Goal: Transaction & Acquisition: Purchase product/service

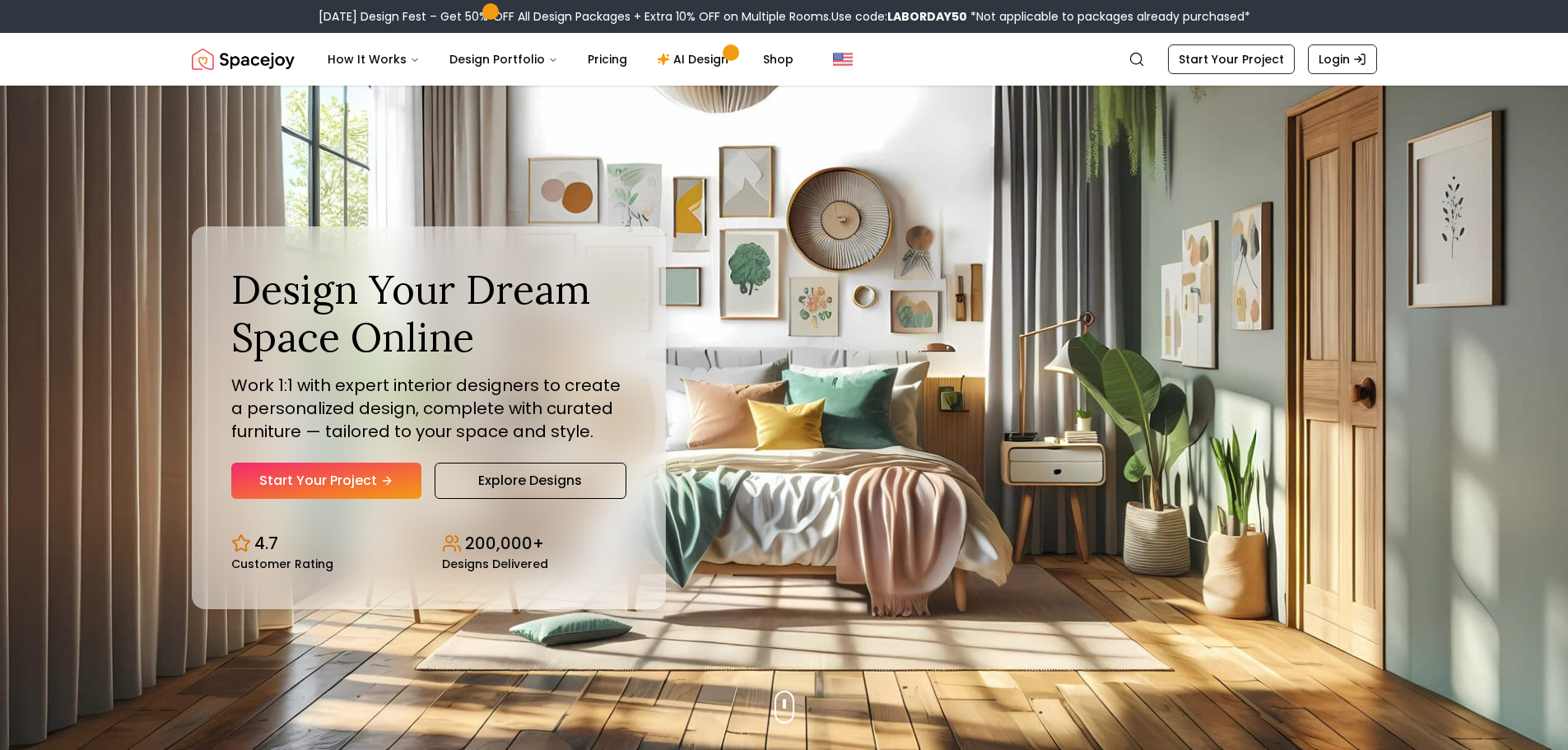
click at [1344, 59] on link "Login" at bounding box center [1342, 59] width 69 height 29
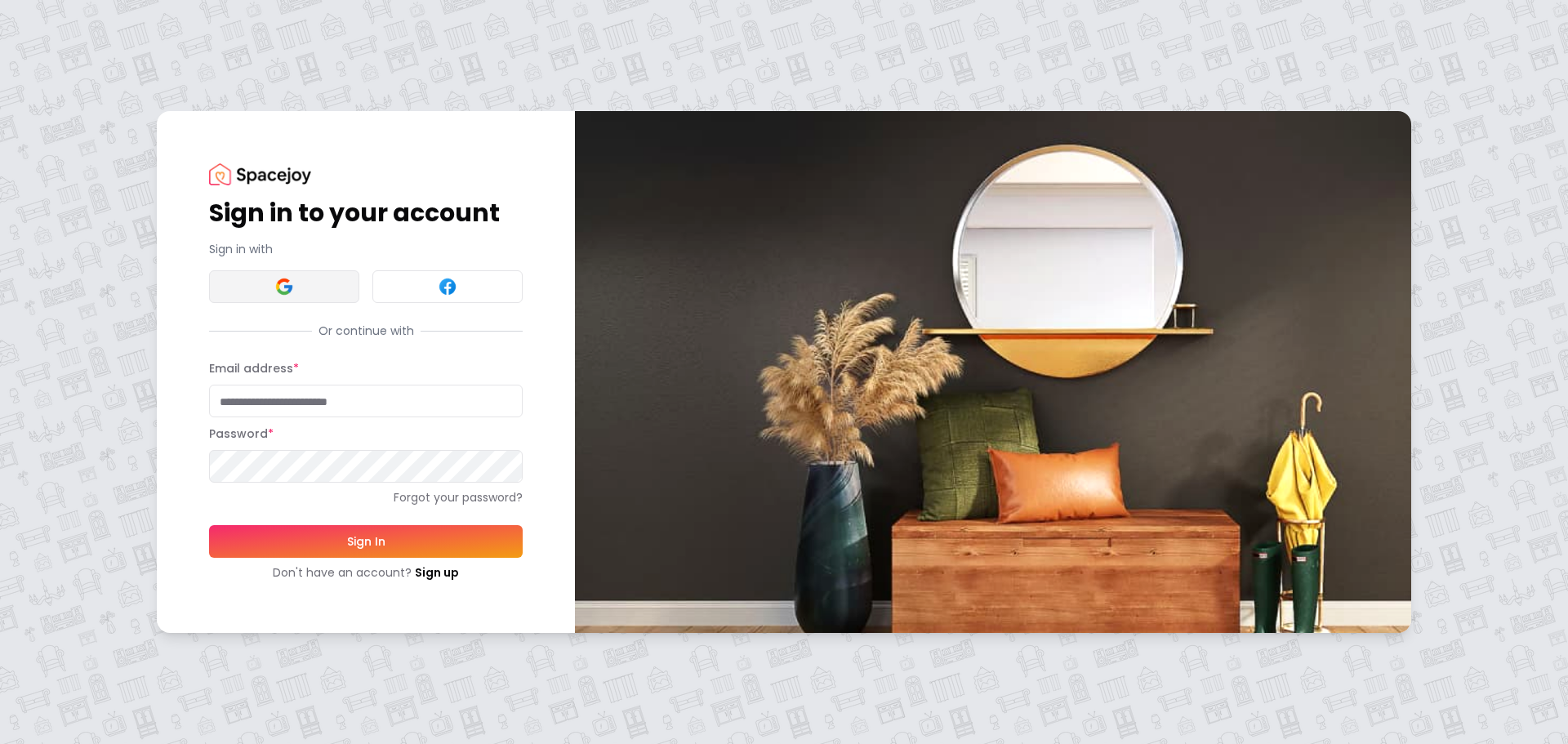
click at [312, 283] on button at bounding box center [284, 286] width 151 height 33
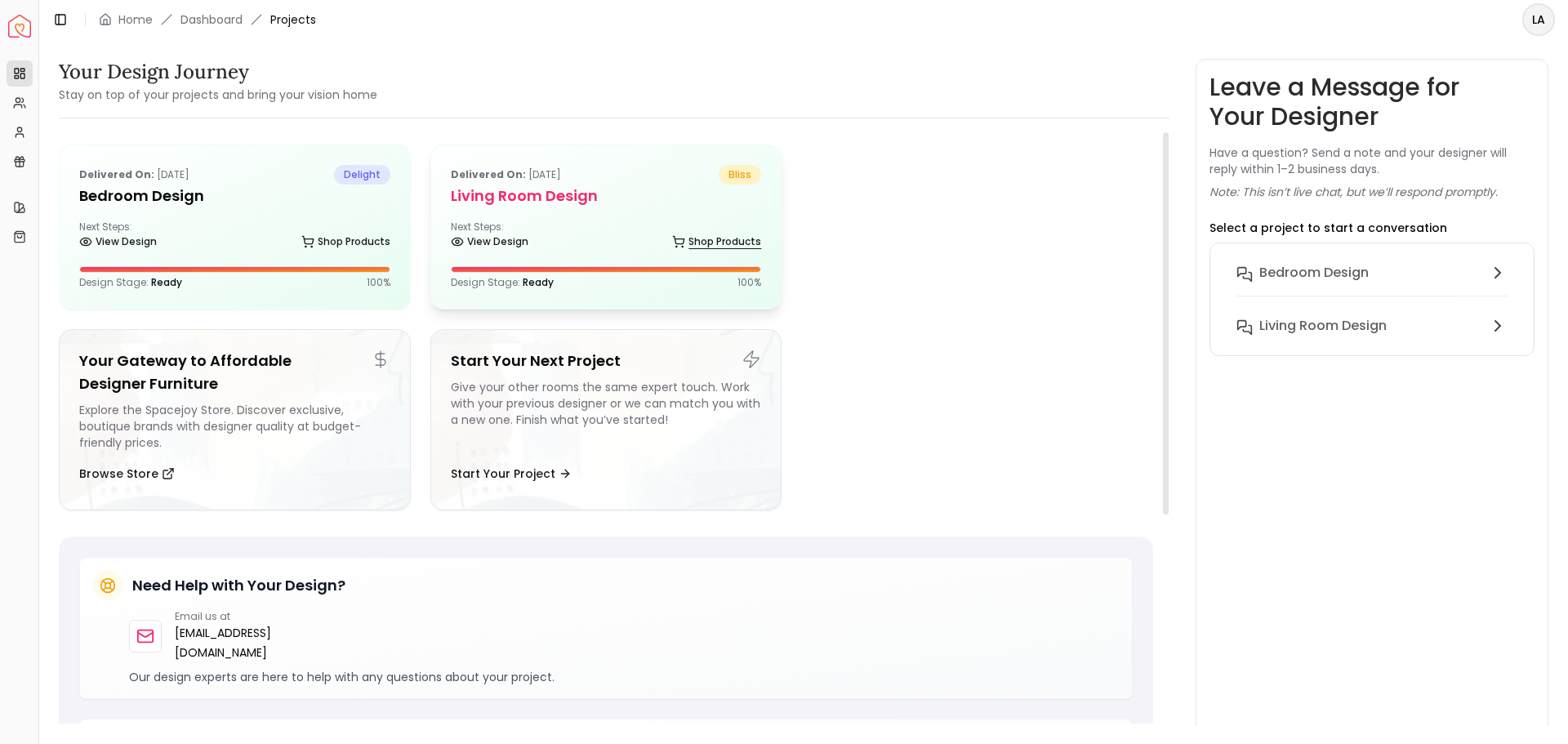
click at [698, 243] on link "Shop Products" at bounding box center [716, 242] width 89 height 23
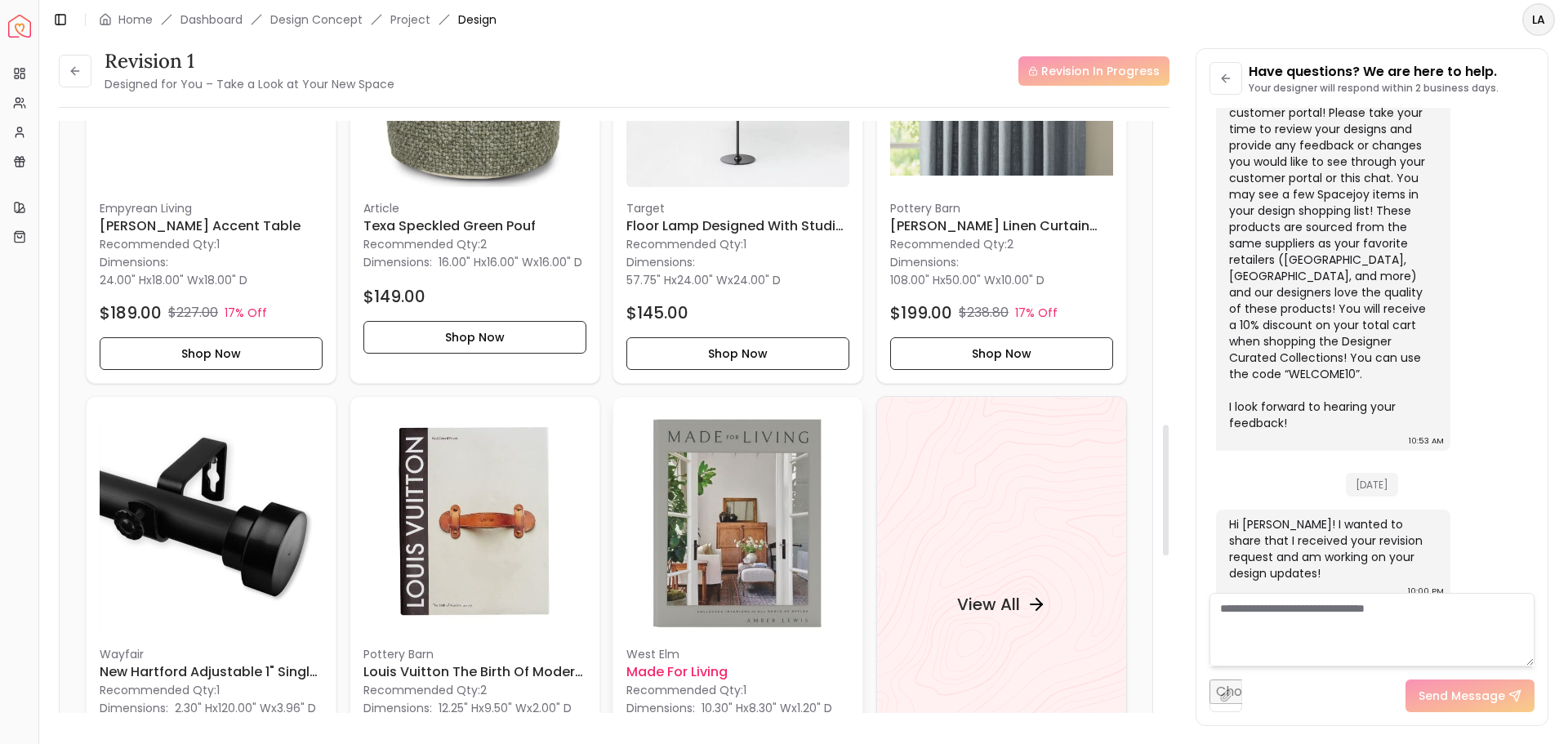
scroll to position [1774, 0]
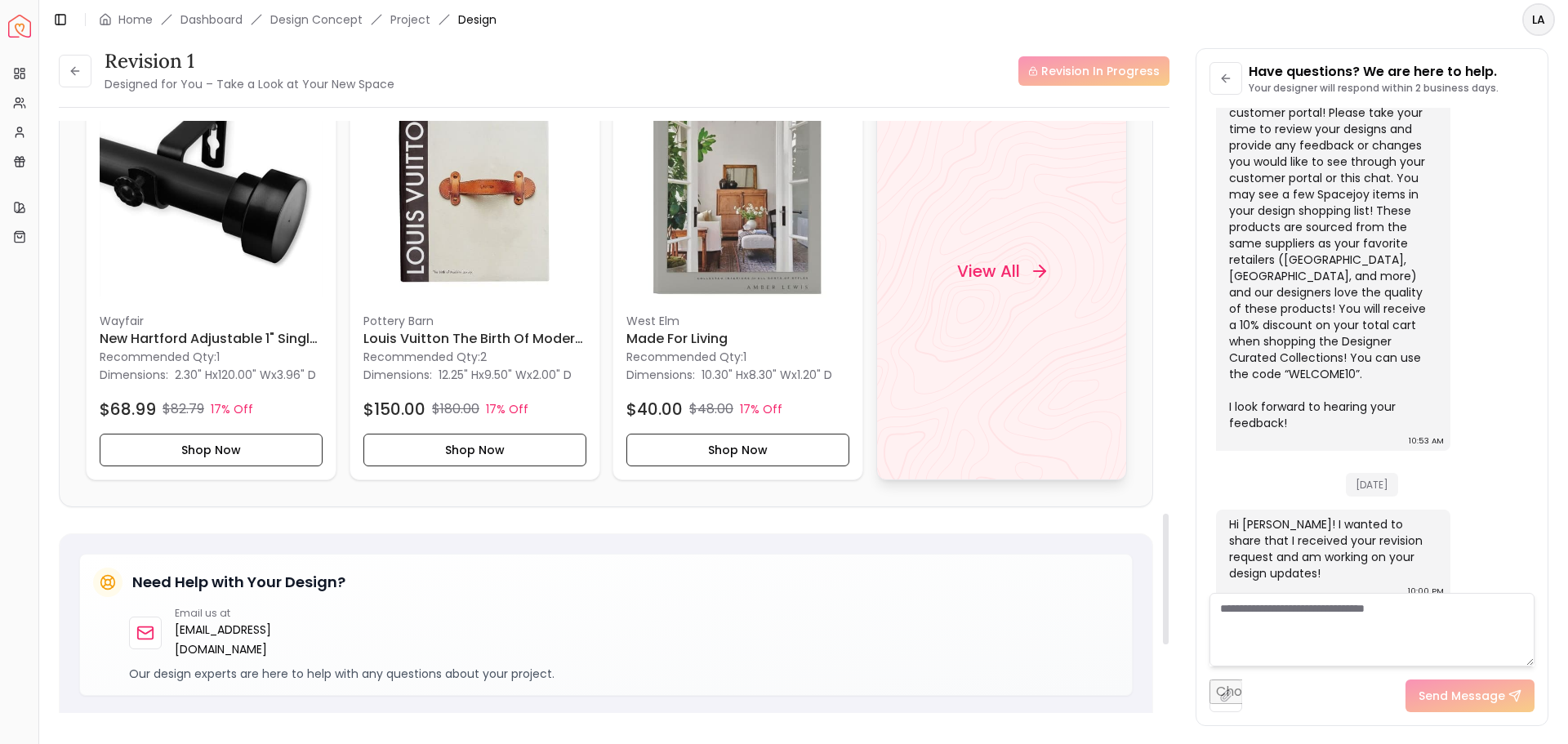
click at [994, 274] on h4 "View All" at bounding box center [987, 271] width 63 height 23
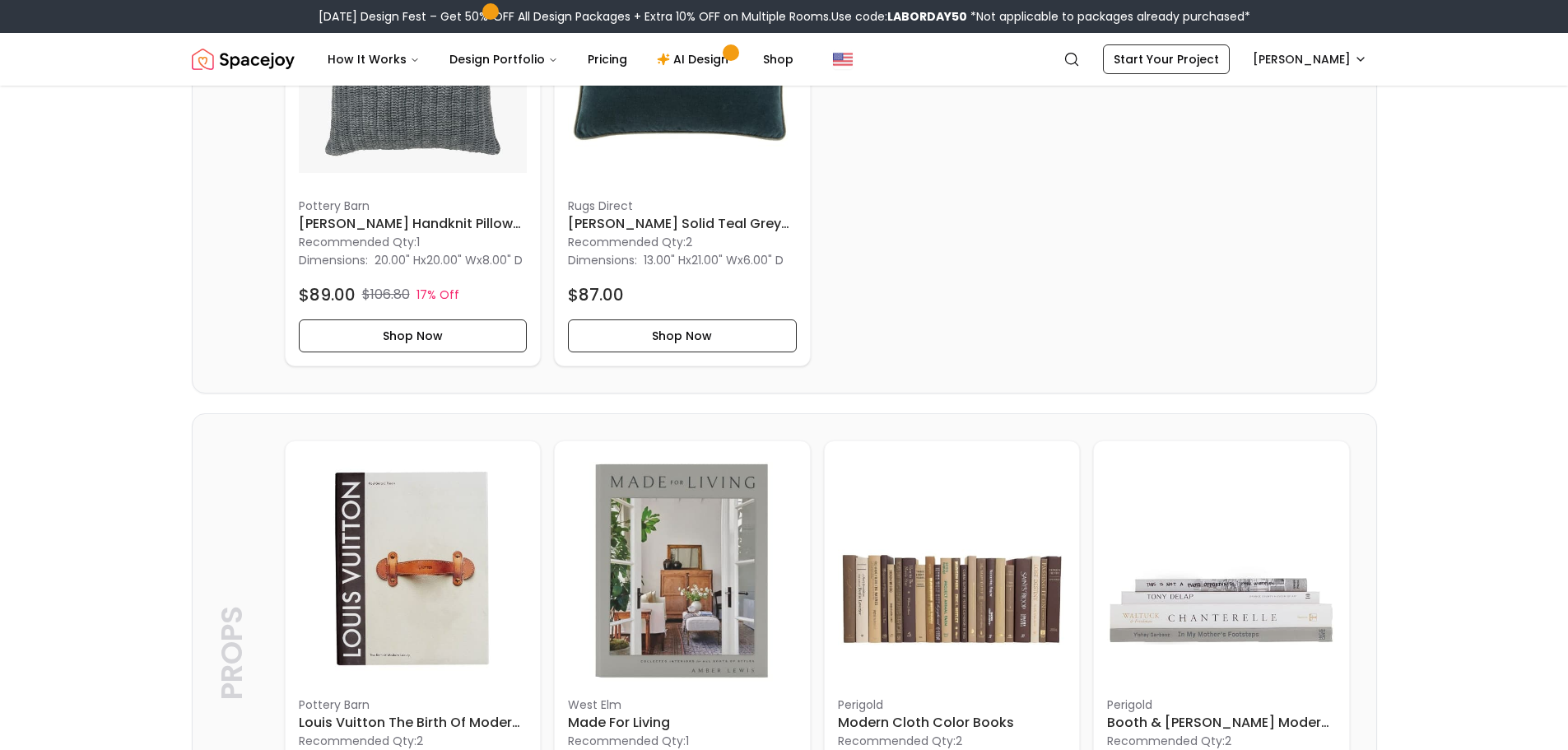
scroll to position [3127, 0]
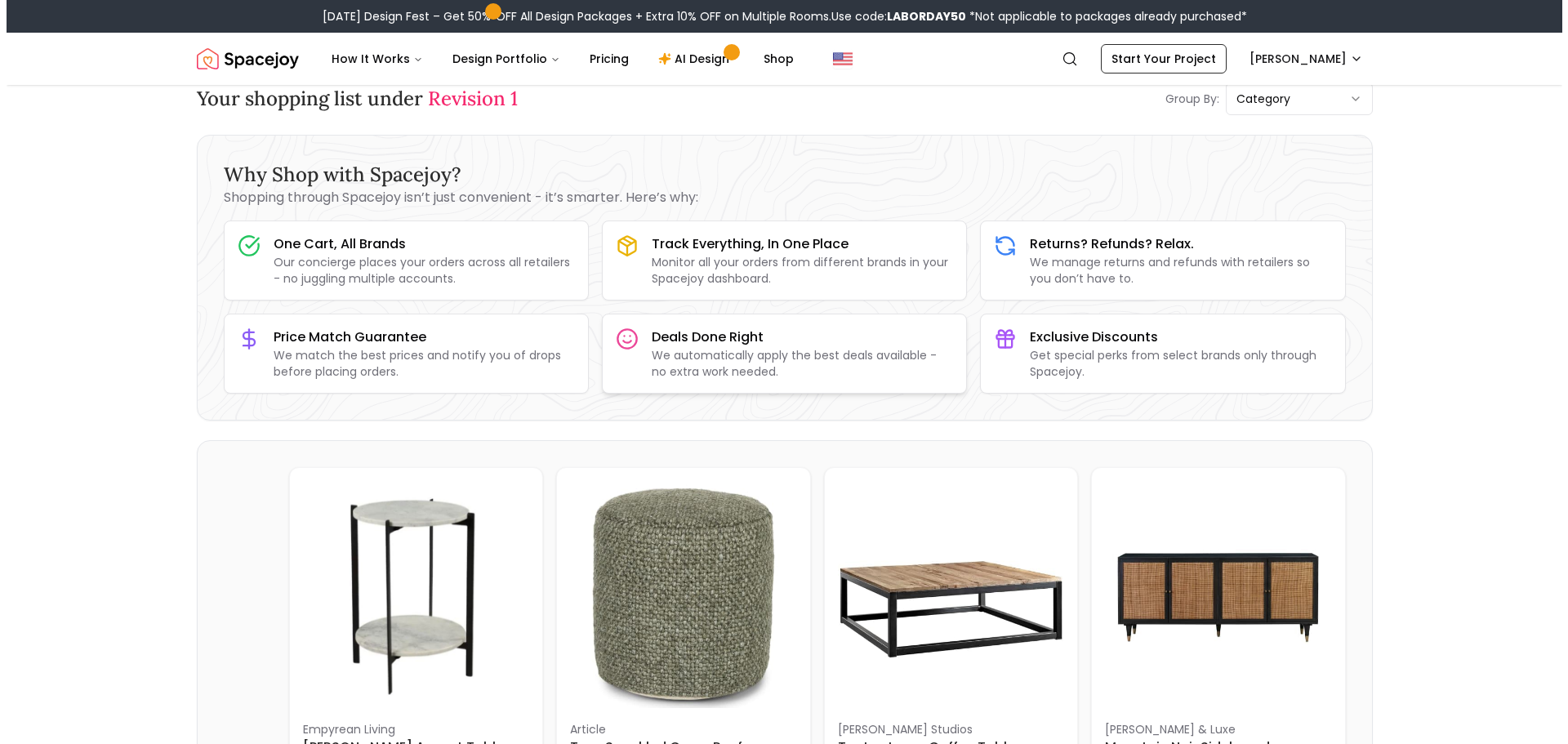
scroll to position [0, 0]
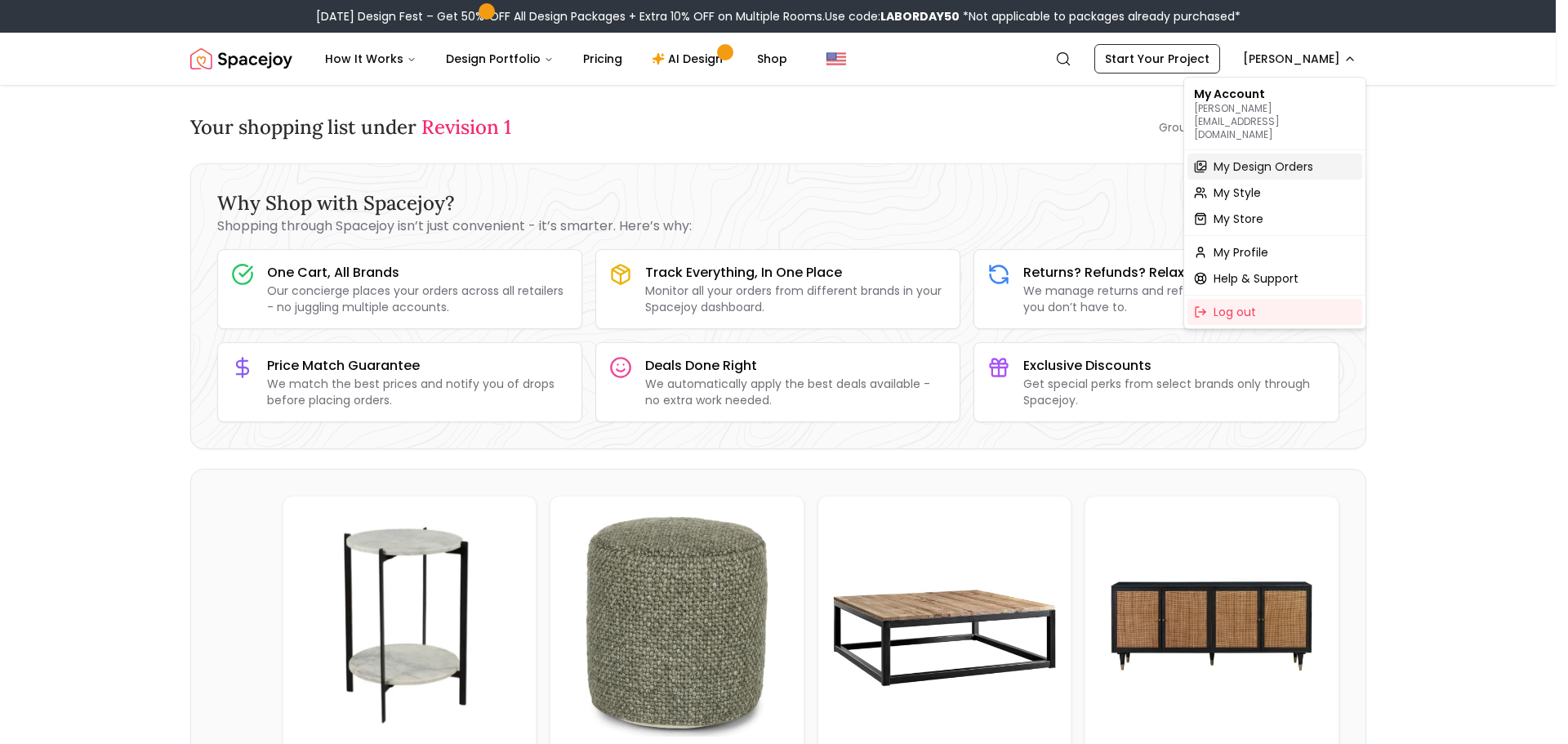
click at [1268, 158] on span "My Design Orders" at bounding box center [1264, 166] width 100 height 16
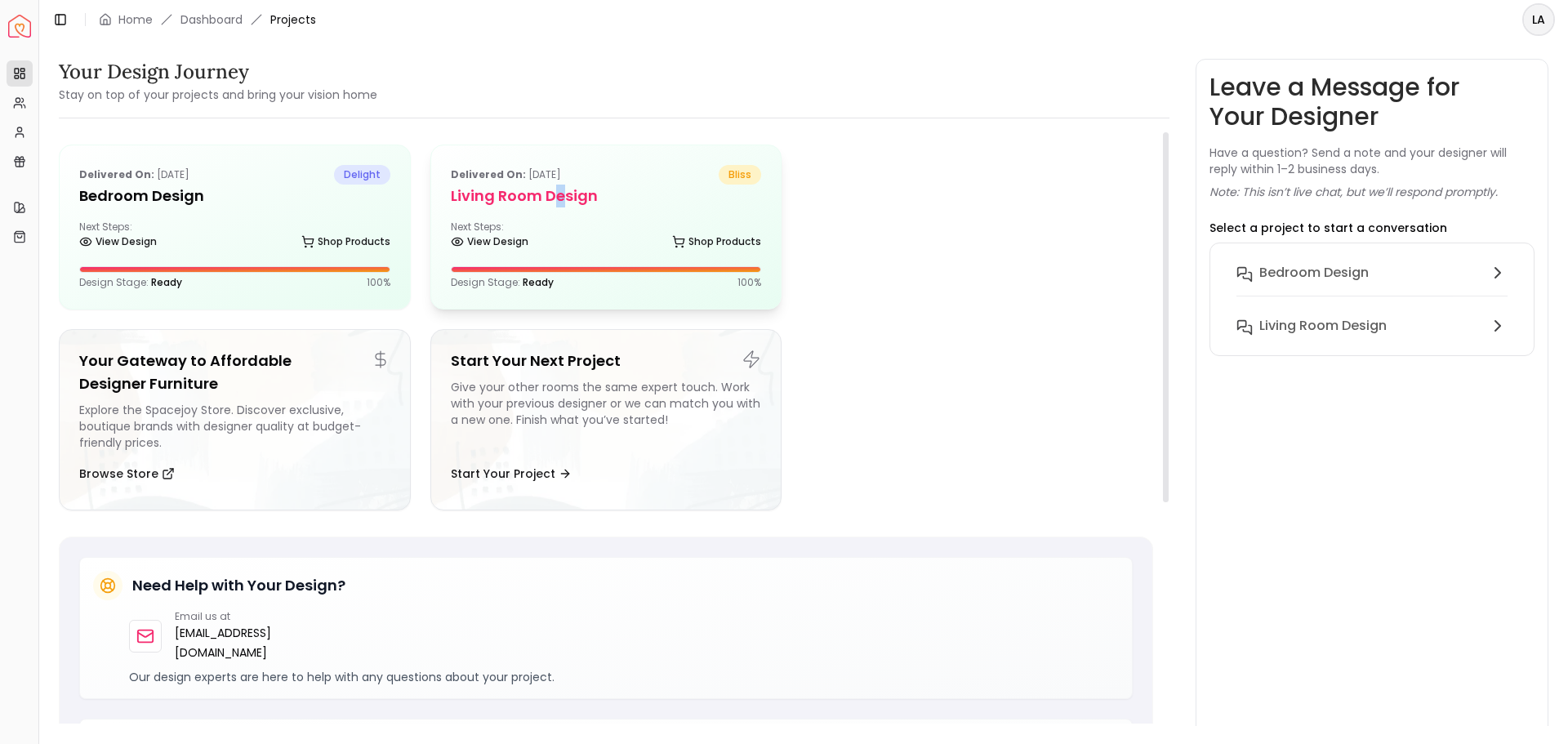
click at [562, 192] on h5 "Living Room Design" at bounding box center [606, 196] width 312 height 23
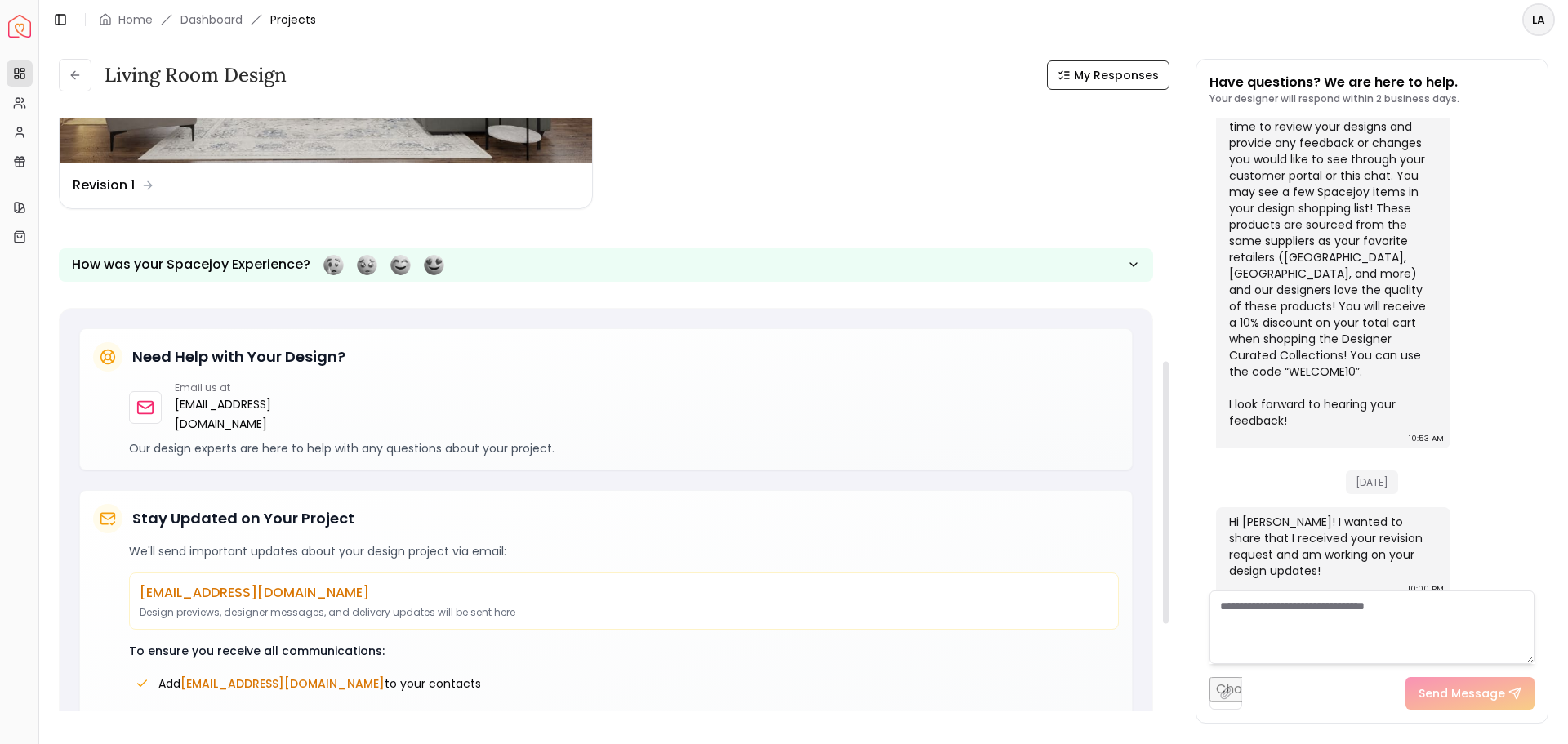
scroll to position [653, 0]
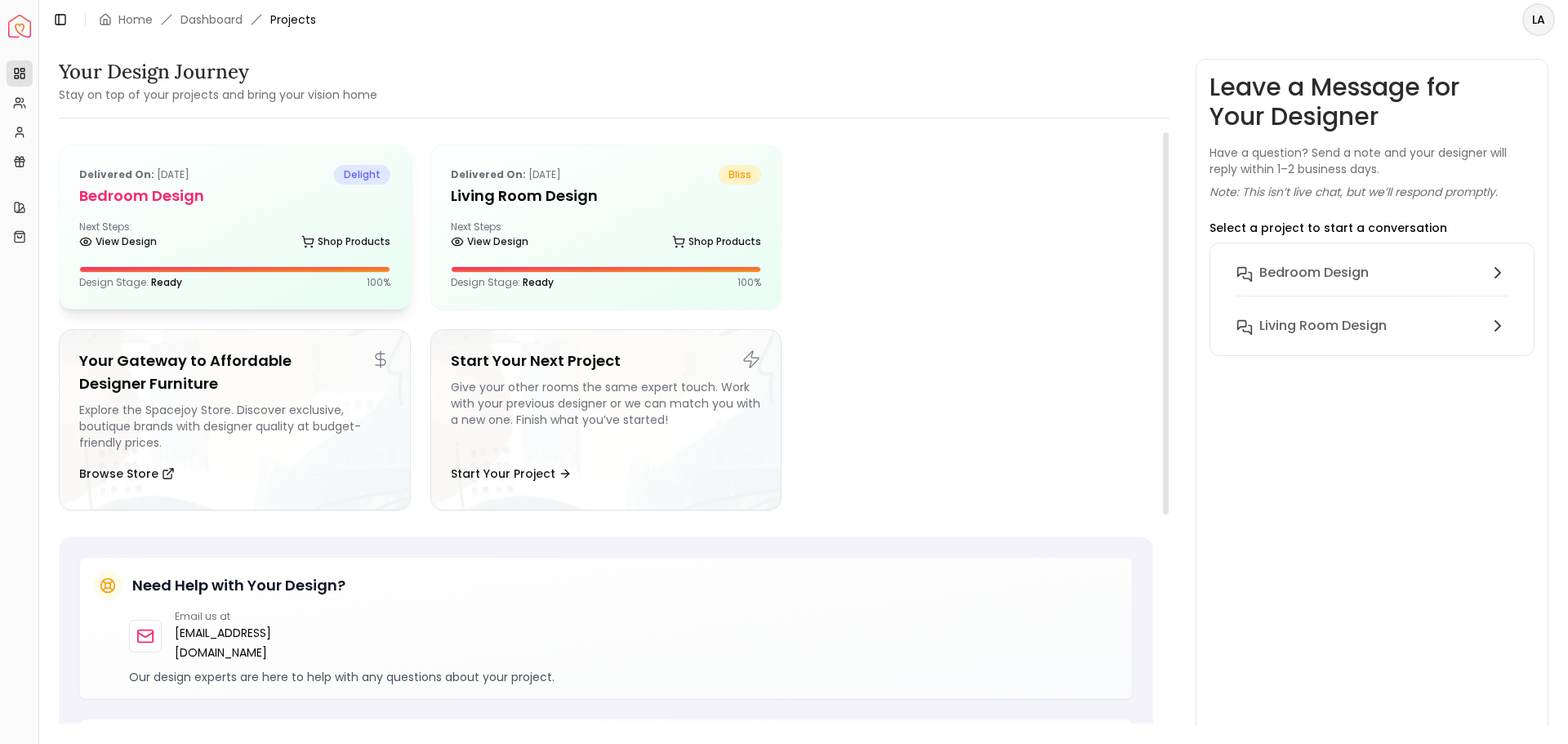
click at [254, 239] on div "View Design Shop Products" at bounding box center [234, 245] width 312 height 16
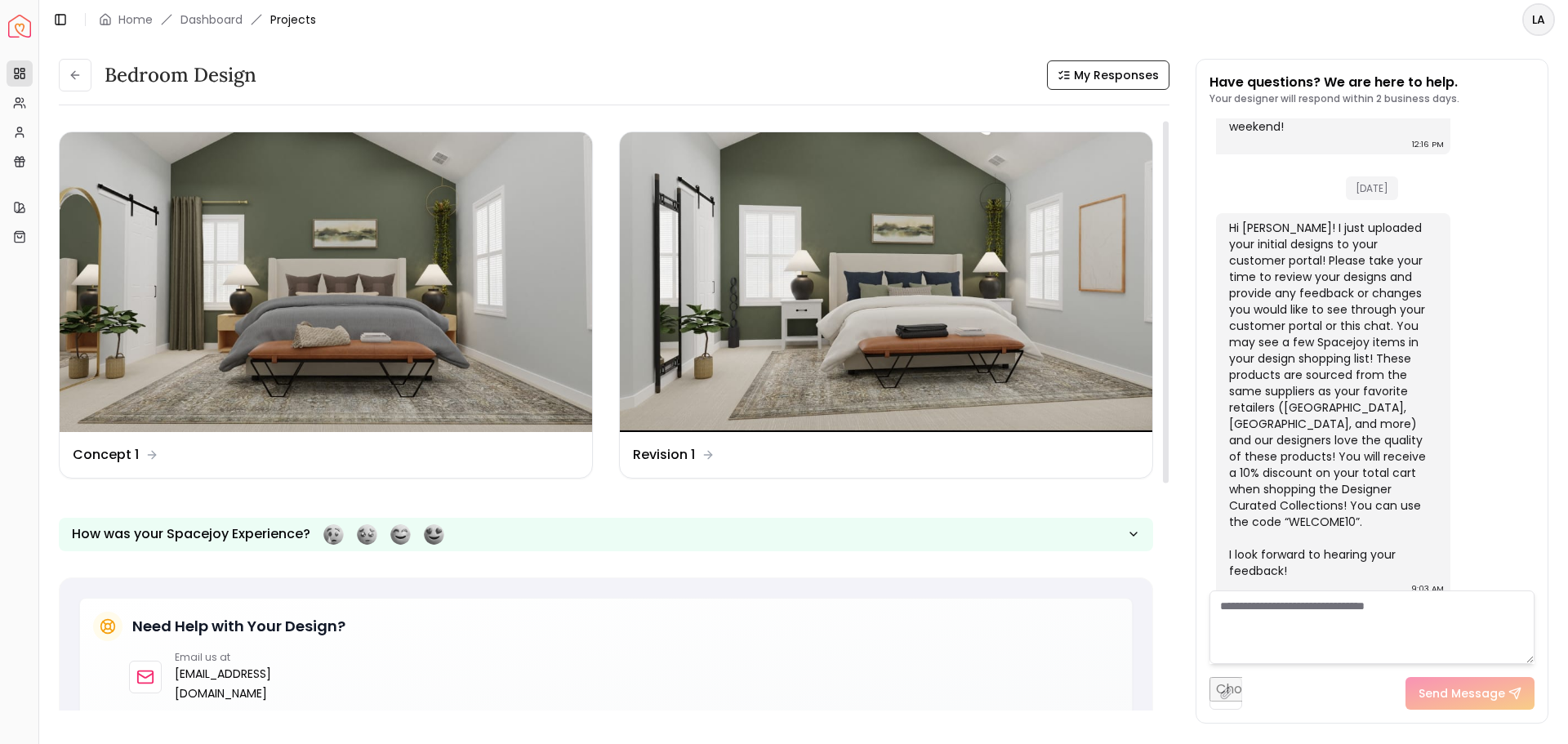
scroll to position [396, 0]
